Goal: Task Accomplishment & Management: Manage account settings

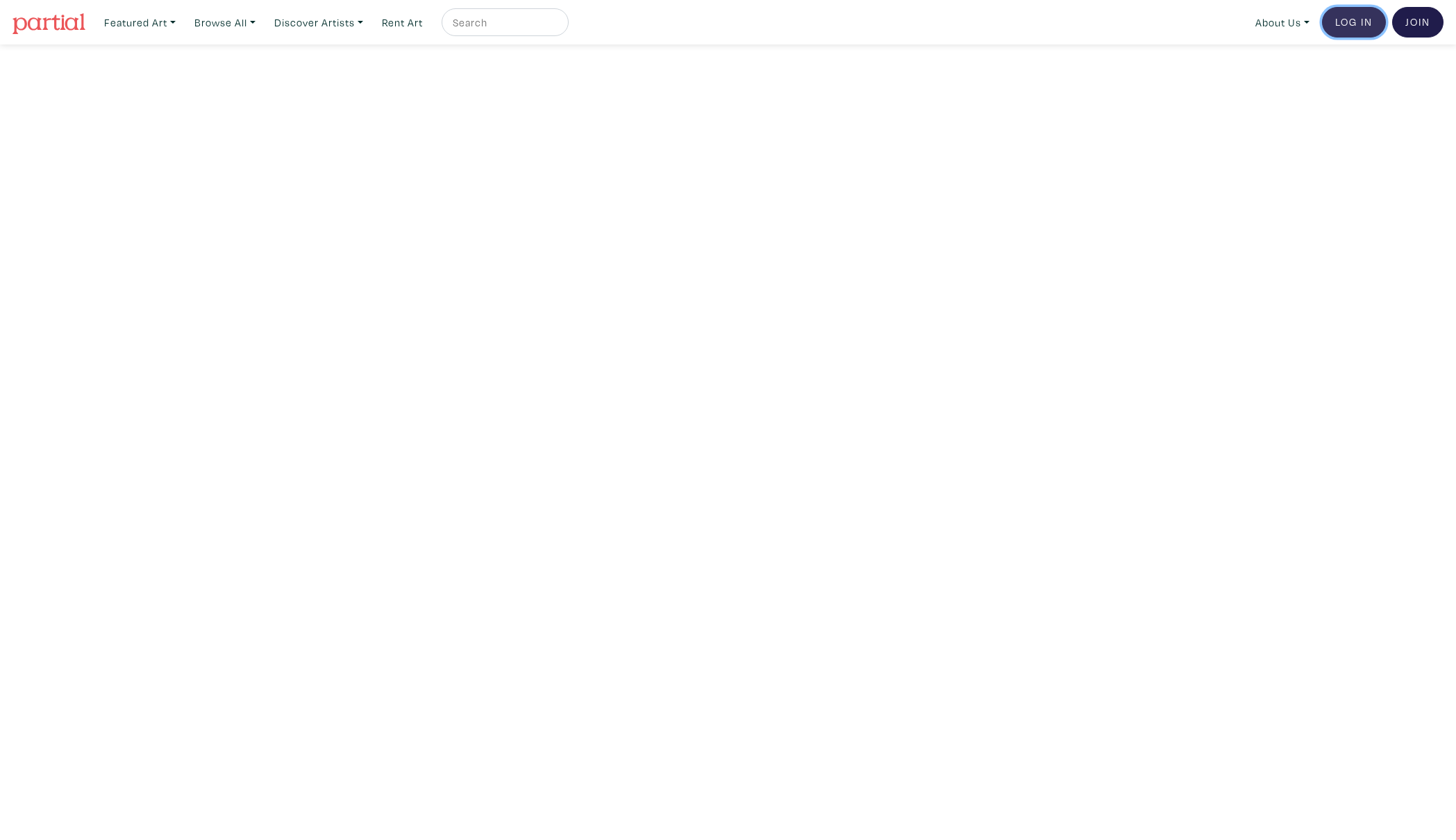
click at [1358, 20] on link "Log In" at bounding box center [1353, 22] width 64 height 31
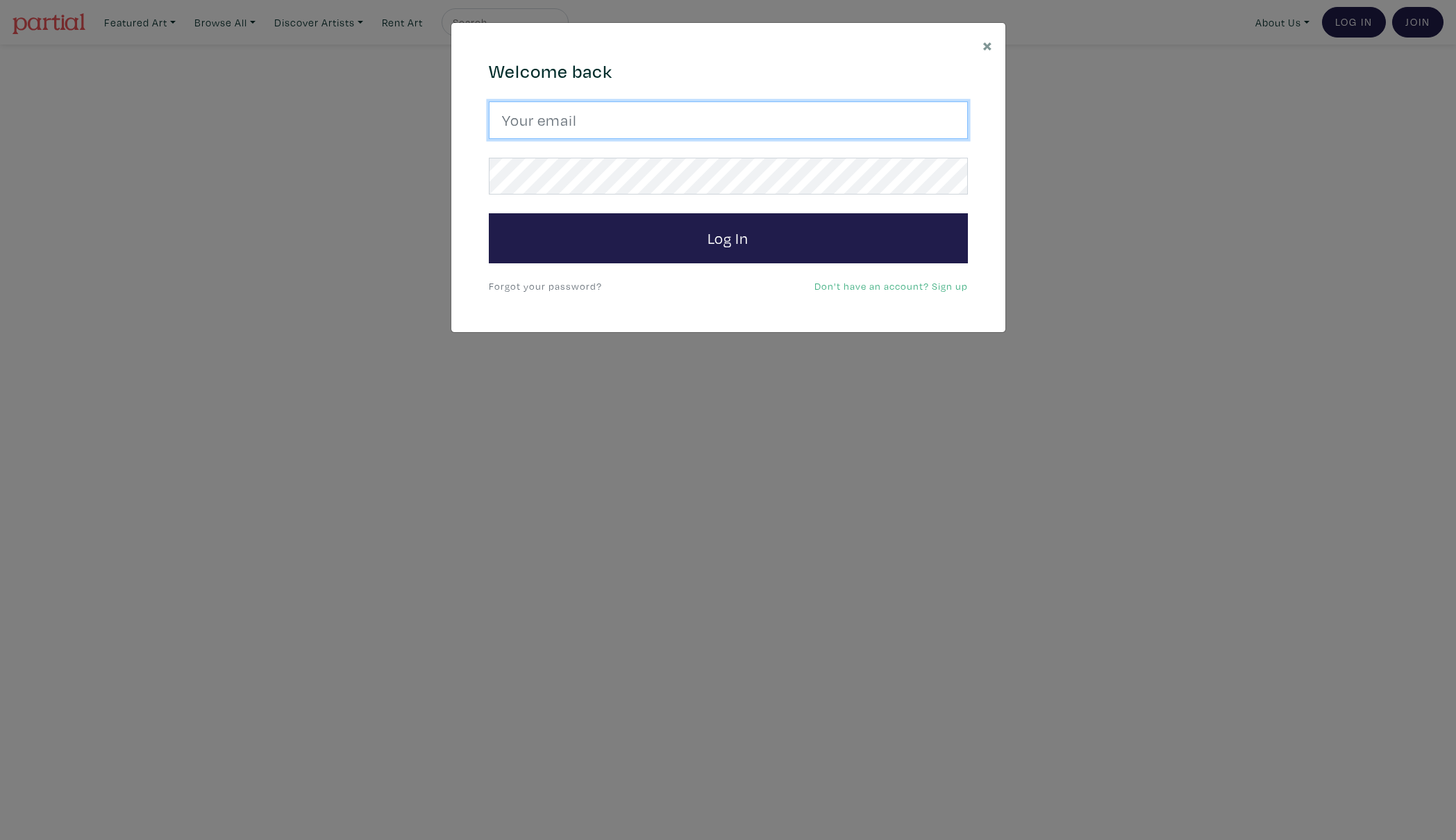
click at [664, 126] on input "email" at bounding box center [728, 120] width 479 height 37
type input "andrea@ahhome.ca"
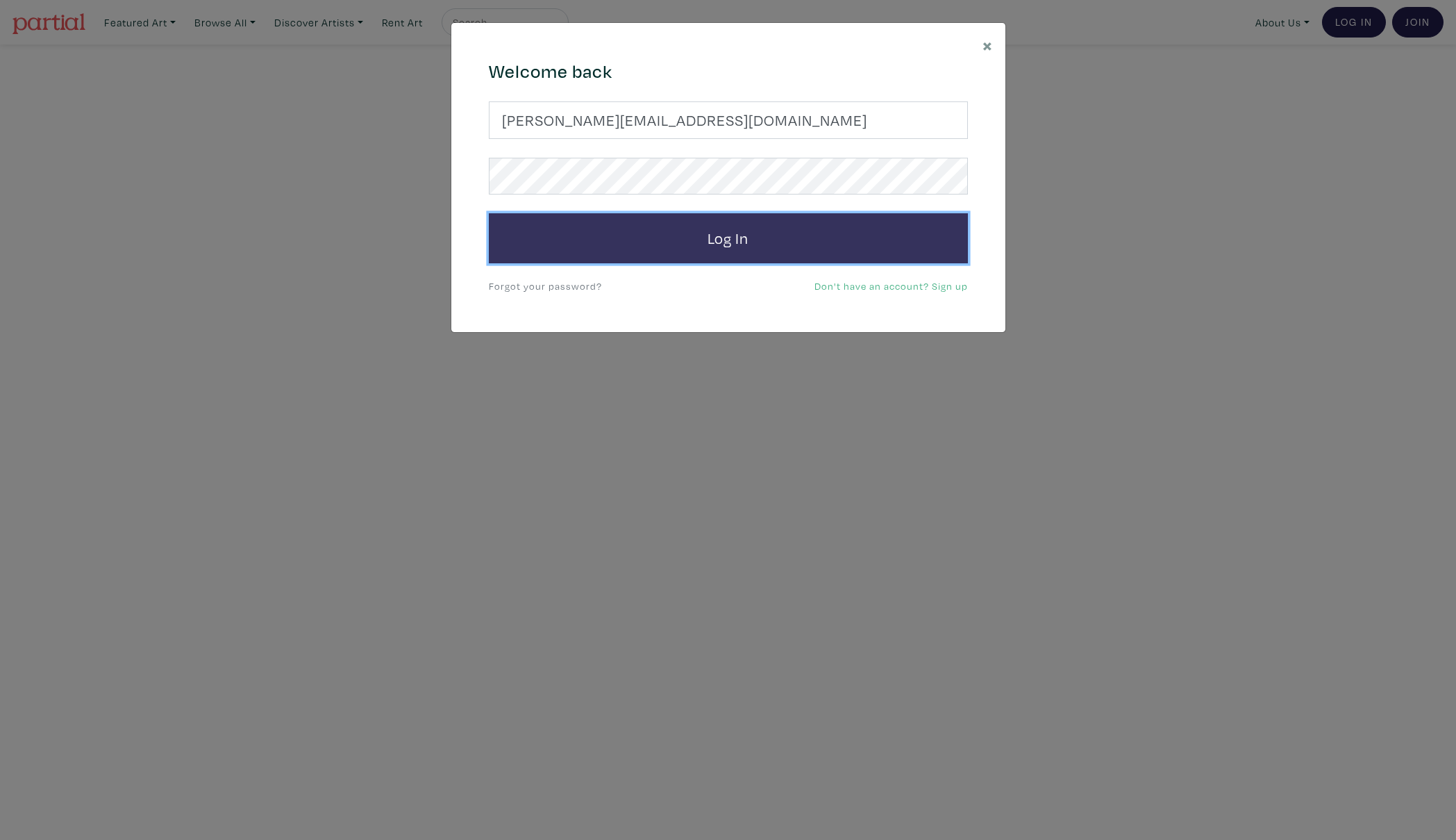
click at [727, 244] on button "Log In" at bounding box center [728, 238] width 479 height 50
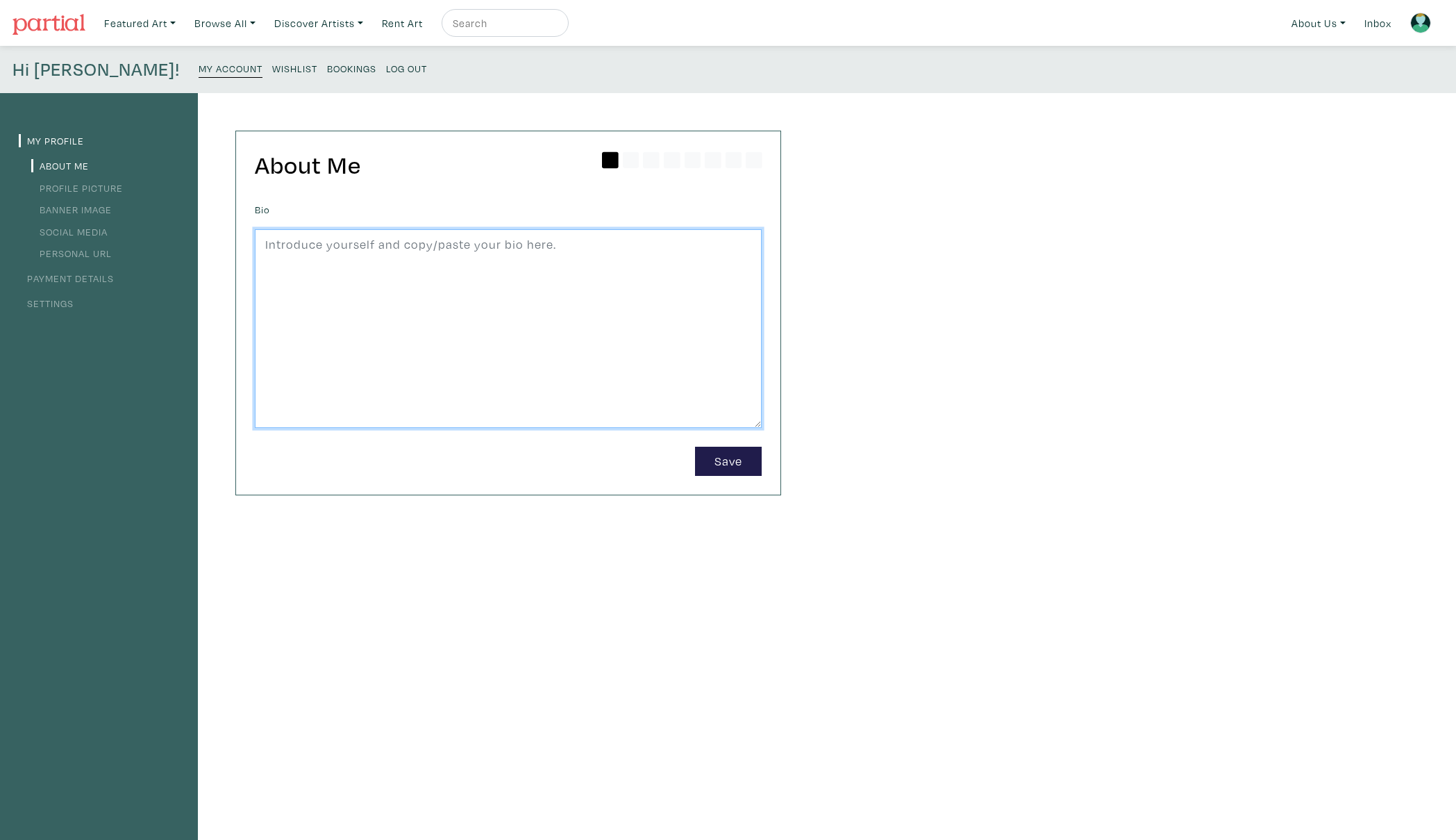
click at [522, 251] on textarea at bounding box center [509, 328] width 507 height 199
click at [449, 240] on textarea "We, myself and my daughter Talylor Hylton-Oerton" at bounding box center [509, 328] width 507 height 199
click at [568, 245] on textarea "We, myself and my daughter Taylor Hylton-Oerton" at bounding box center [509, 328] width 507 height 199
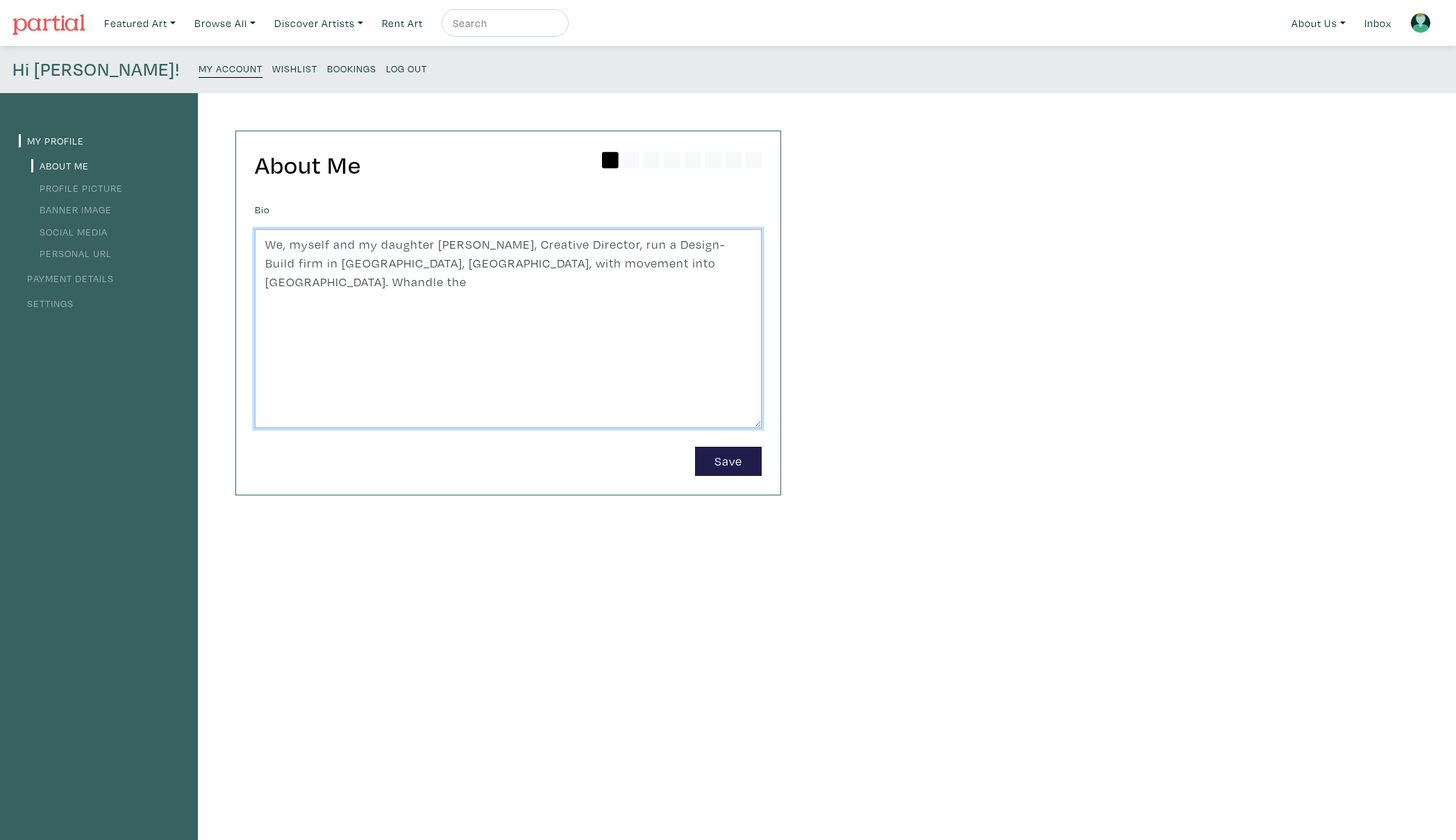
drag, startPoint x: 644, startPoint y: 261, endPoint x: 665, endPoint y: 255, distance: 21.8
click at [645, 261] on textarea "We, myself and my daughter Taylor Hylton-Oerton, Creative Director, run a Desig…" at bounding box center [509, 328] width 507 height 199
click at [745, 263] on textarea "We, myself and my daughter Taylor Hylton-Oerton, Creative Director, run a Desig…" at bounding box center [509, 328] width 507 height 199
drag, startPoint x: 504, startPoint y: 285, endPoint x: 493, endPoint y: 285, distance: 11.0
click at [493, 285] on textarea "We, myself and my daughter Taylor Hylton-Oerton, Creative Director, run a Desig…" at bounding box center [509, 328] width 507 height 199
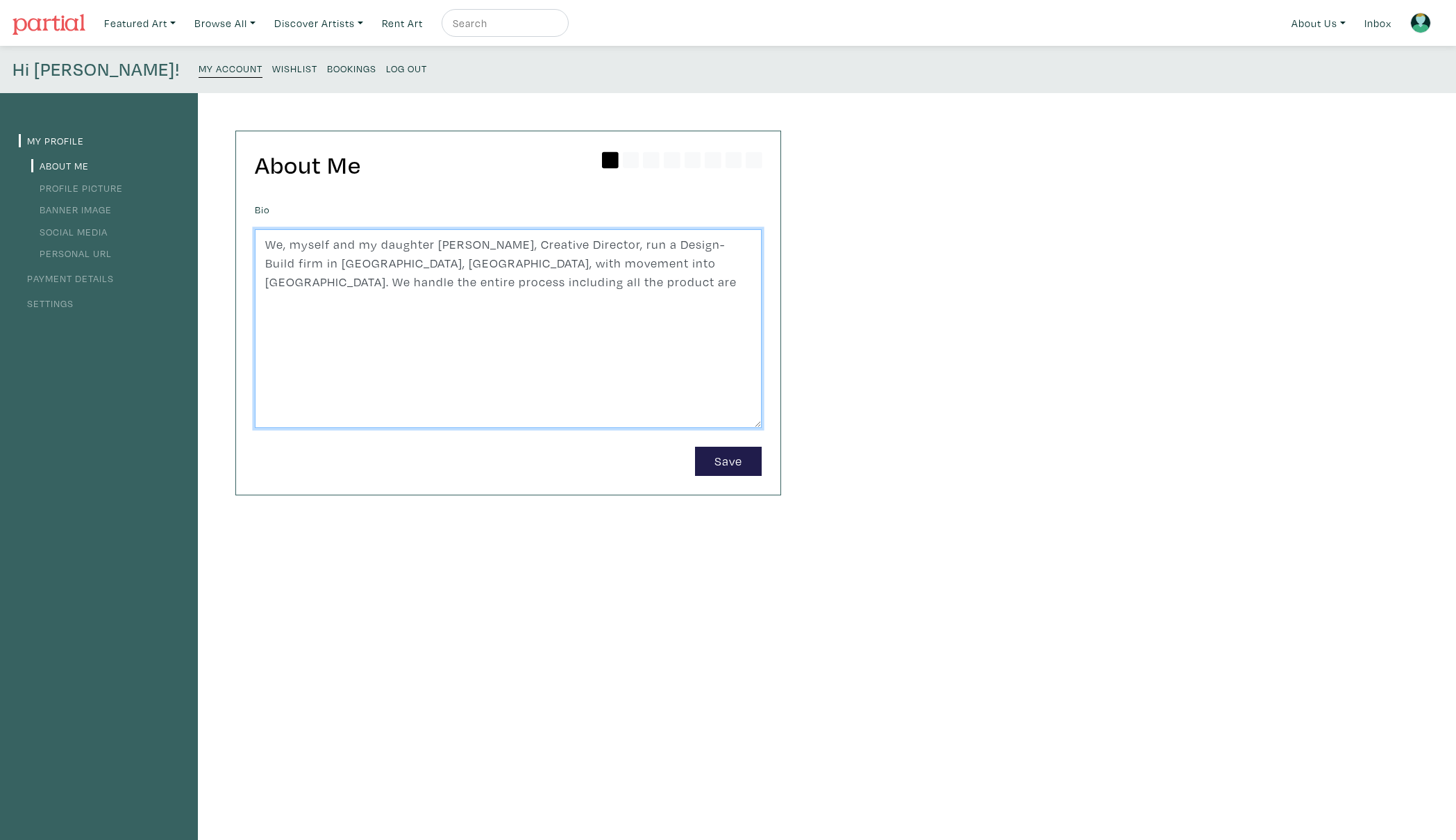
drag, startPoint x: 522, startPoint y: 281, endPoint x: 494, endPoint y: 282, distance: 28.0
click at [494, 282] on textarea "We, myself and my daughter Taylor Hylton-Oerton, Creative Director, run a Desig…" at bounding box center [509, 328] width 507 height 199
click at [303, 283] on textarea "We, myself and my daughter Taylor Hylton-Oerton, Creative Director, run a Desig…" at bounding box center [509, 328] width 507 height 199
drag, startPoint x: 477, startPoint y: 283, endPoint x: 579, endPoint y: 282, distance: 102.0
click at [579, 282] on textarea "We, myself and my daughter Taylor Hylton-Oerton, Creative Director, run a Desig…" at bounding box center [509, 328] width 507 height 199
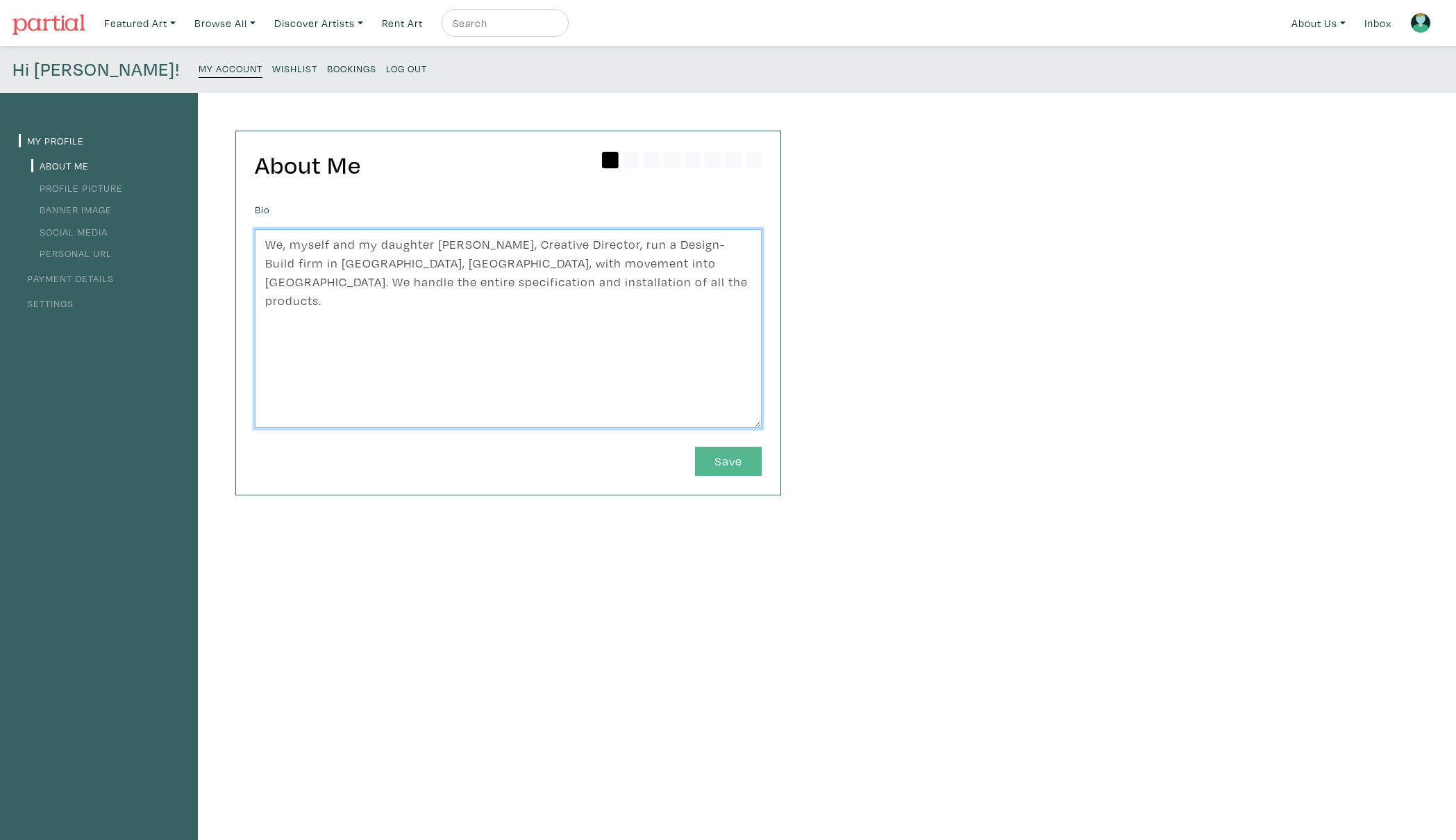
type textarea "We, myself and my daughter Taylor Hylton-Oerton, Creative Director, run a Desig…"
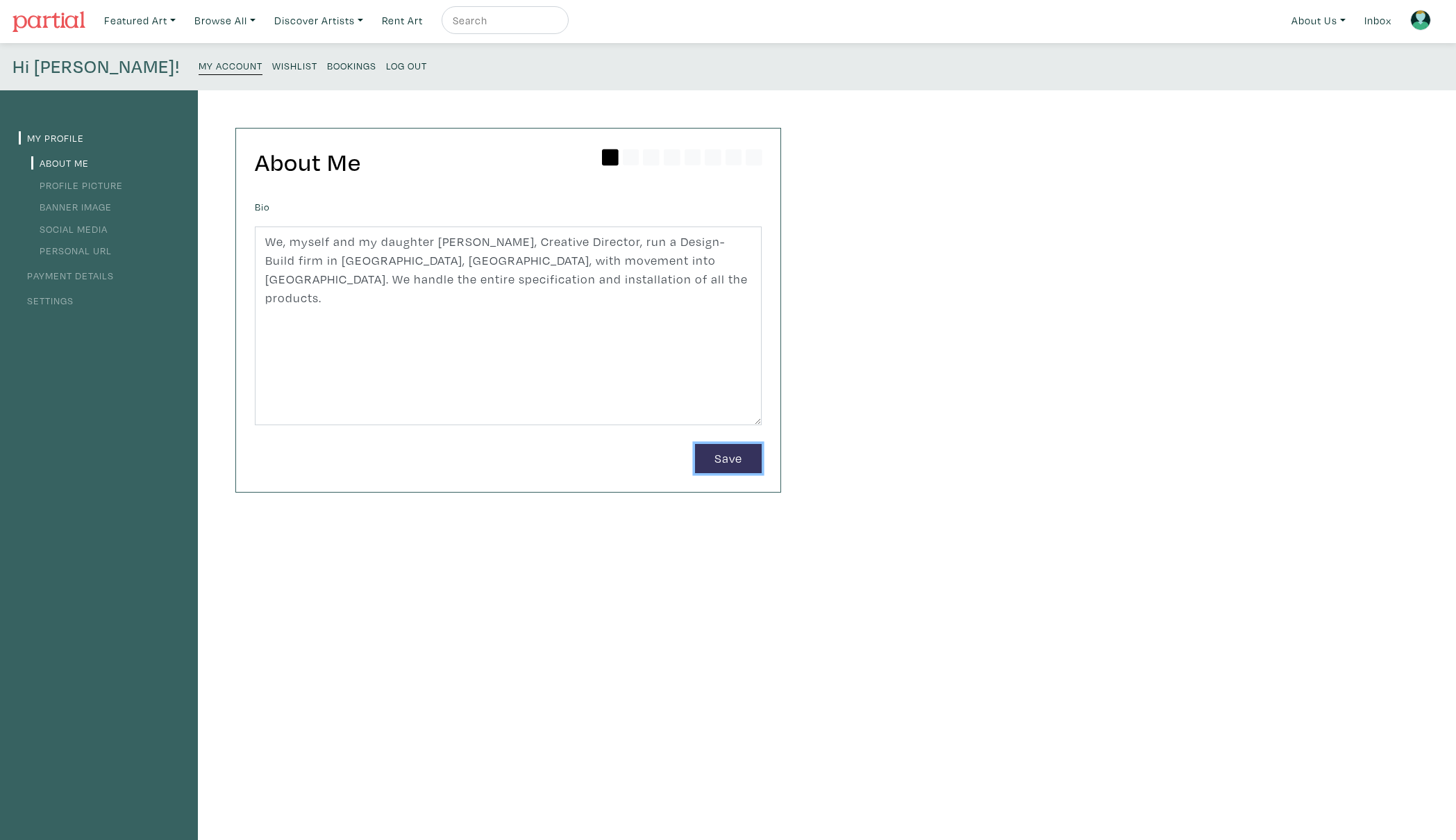
click at [731, 464] on button "Save" at bounding box center [728, 458] width 67 height 30
click at [728, 459] on button "Save" at bounding box center [728, 458] width 67 height 30
click at [719, 459] on button "Save" at bounding box center [728, 462] width 67 height 30
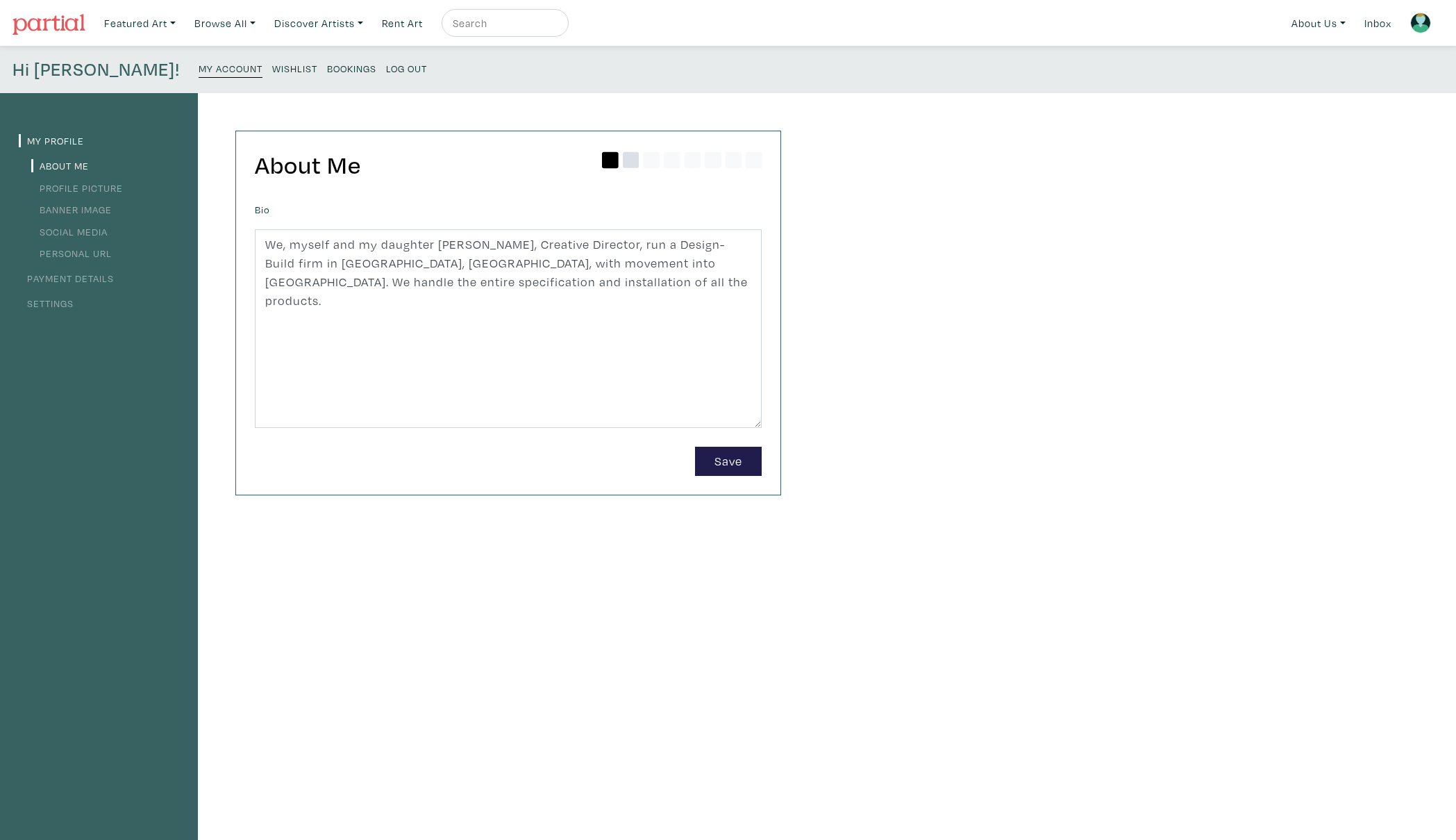
click at [630, 160] on icon at bounding box center [632, 160] width 17 height 17
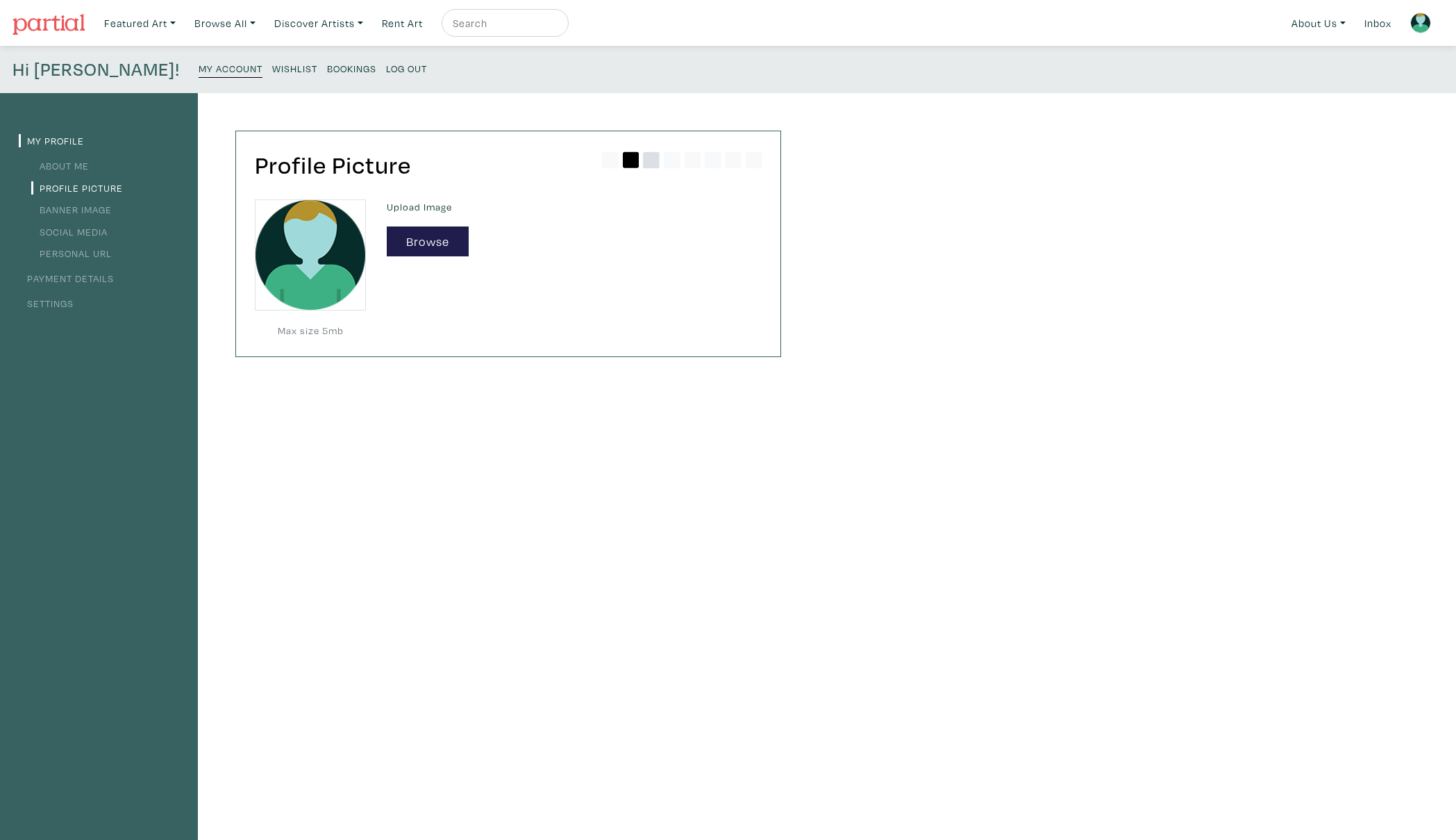
click at [650, 159] on icon at bounding box center [651, 160] width 17 height 17
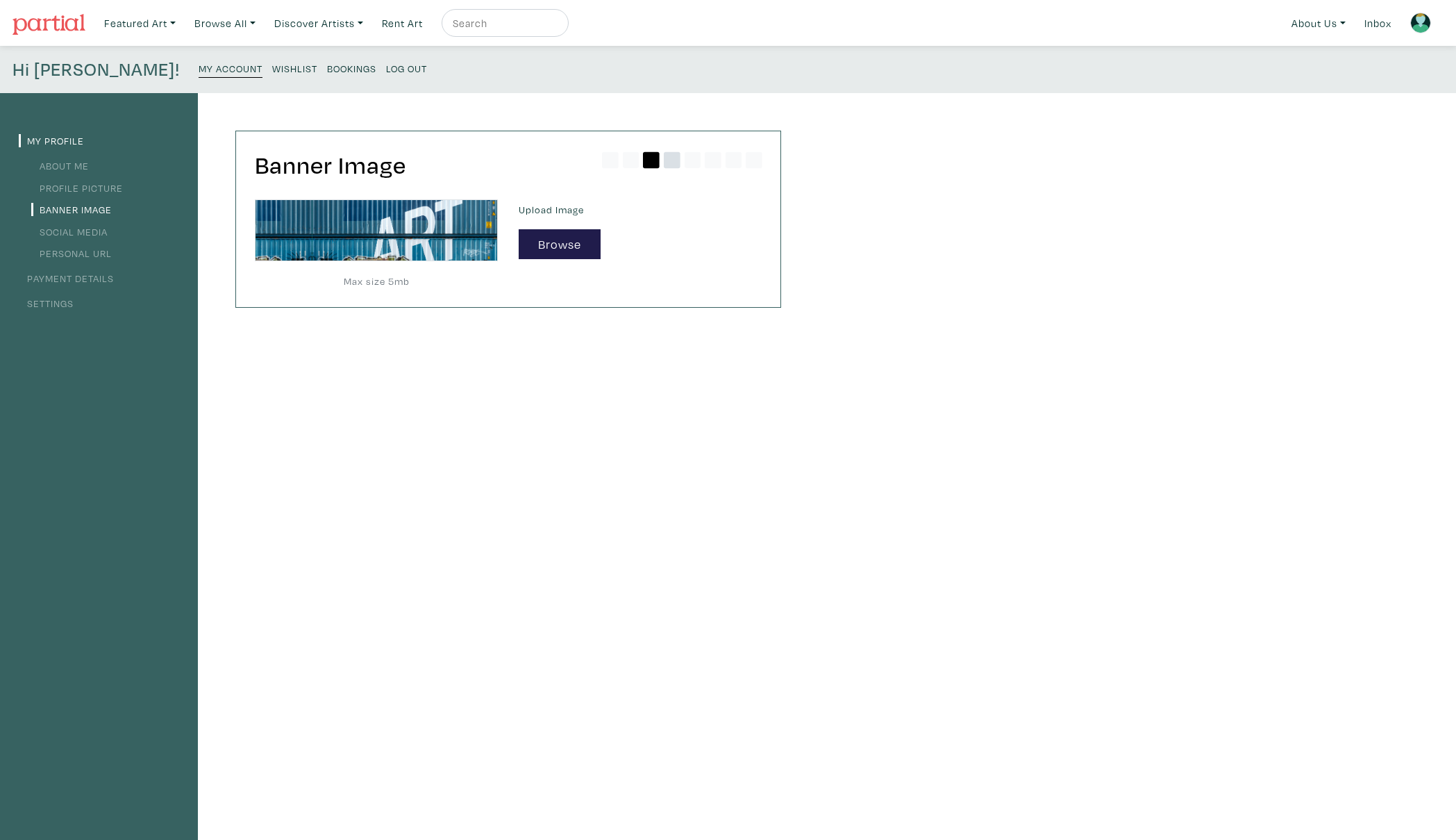
click at [672, 160] on icon at bounding box center [672, 160] width 17 height 17
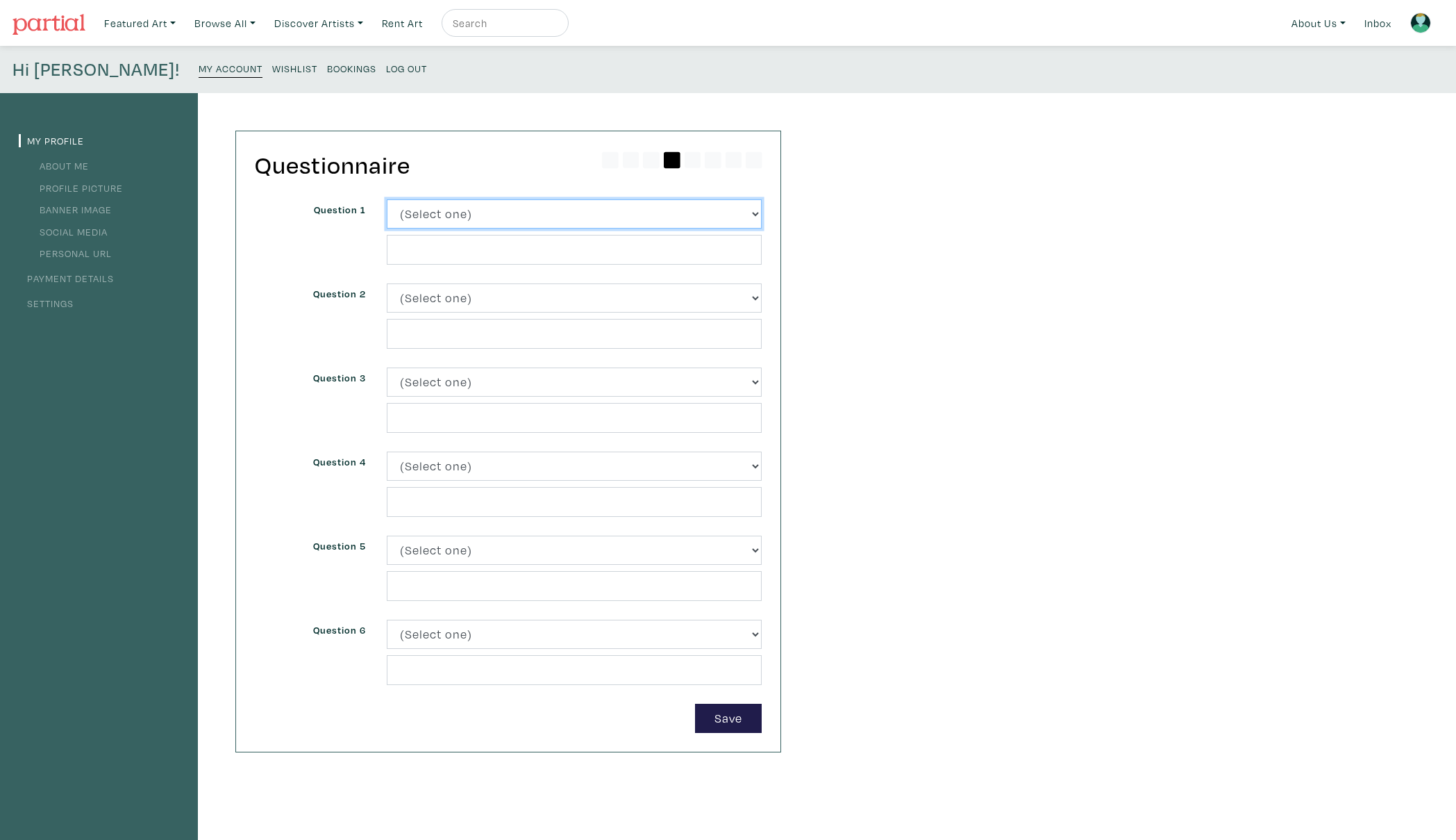
click at [754, 213] on select "(Select one) About Me Best season of the year in [GEOGRAPHIC_DATA] Describe you…" at bounding box center [574, 214] width 375 height 30
